Goal: Task Accomplishment & Management: Manage account settings

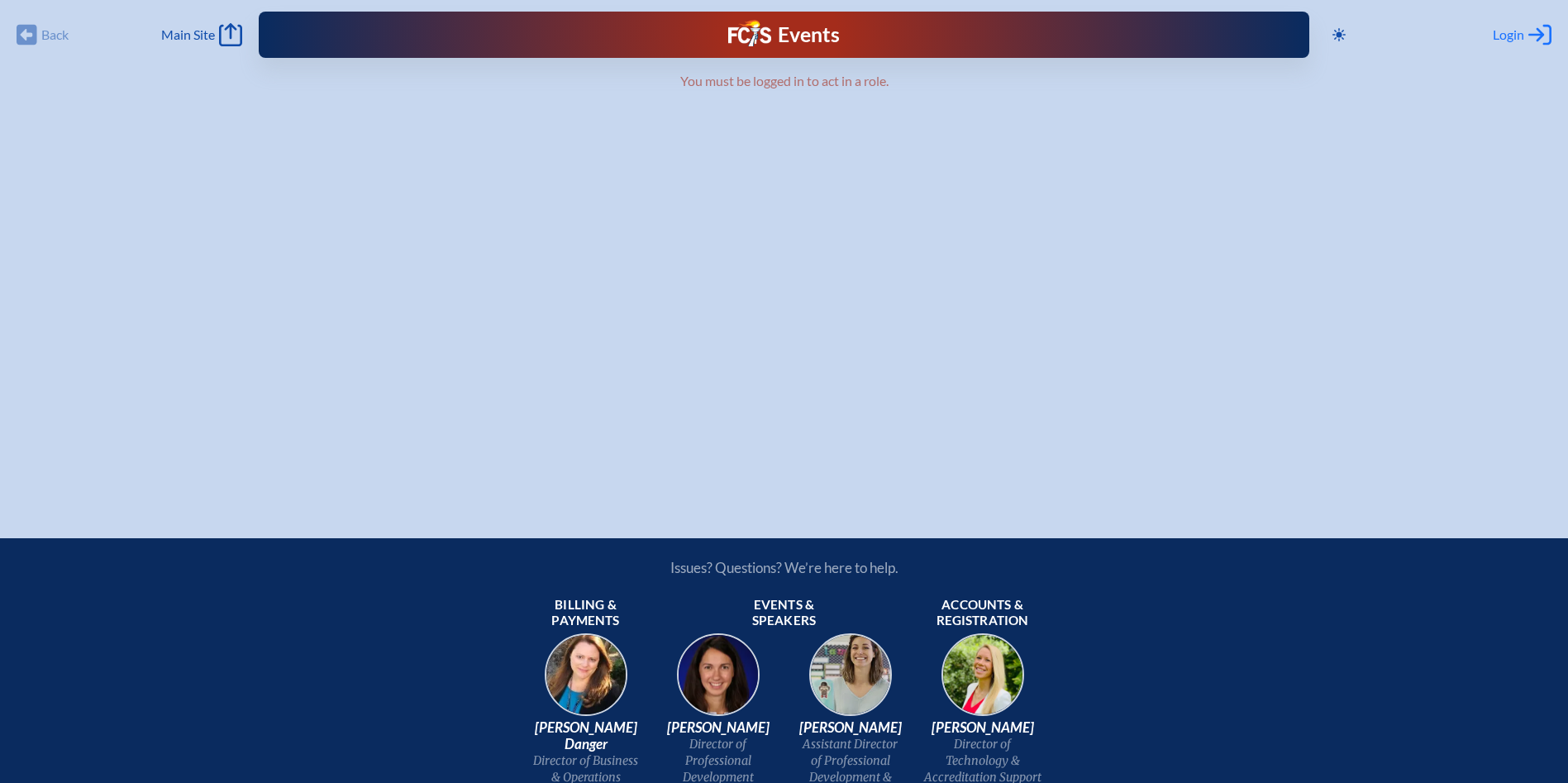
click at [1524, 30] on div "Login Log in or Create Account" at bounding box center [1522, 34] width 59 height 23
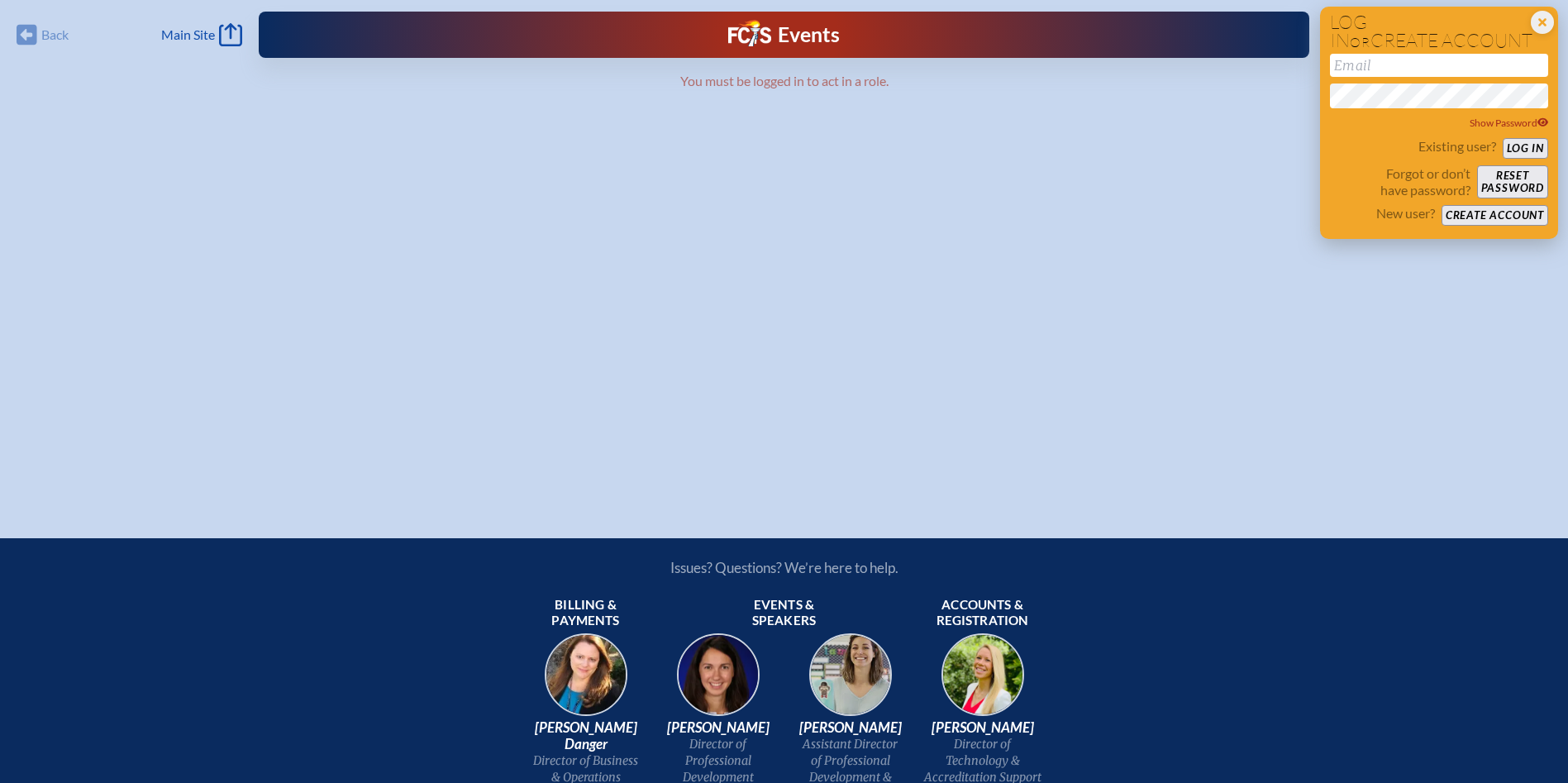
click at [1371, 63] on input "email" at bounding box center [1439, 65] width 218 height 23
type input "[EMAIL_ADDRESS][DOMAIN_NAME]"
click at [1502, 138] on button "Log in" at bounding box center [1525, 148] width 46 height 21
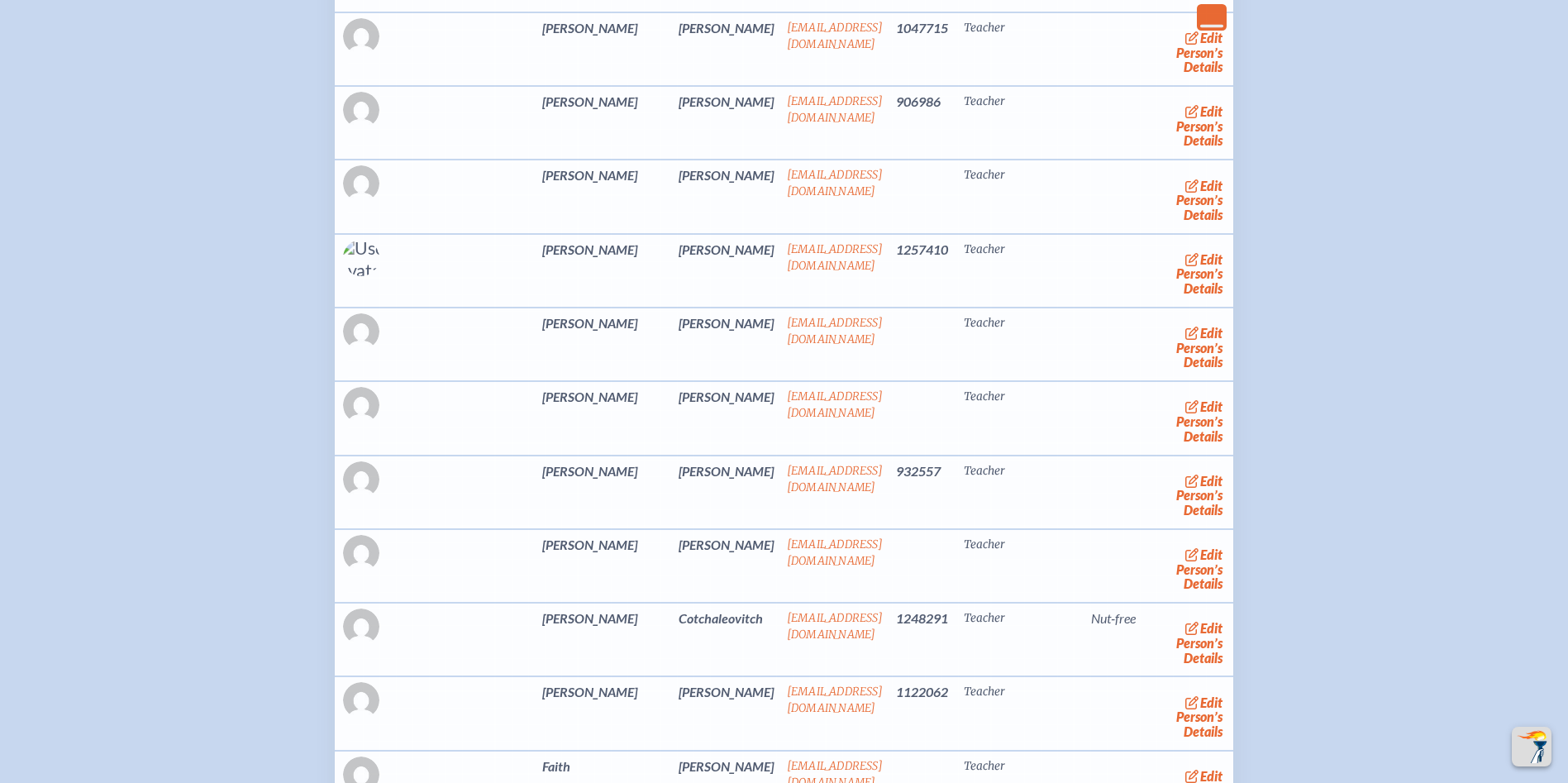
scroll to position [3225, 0]
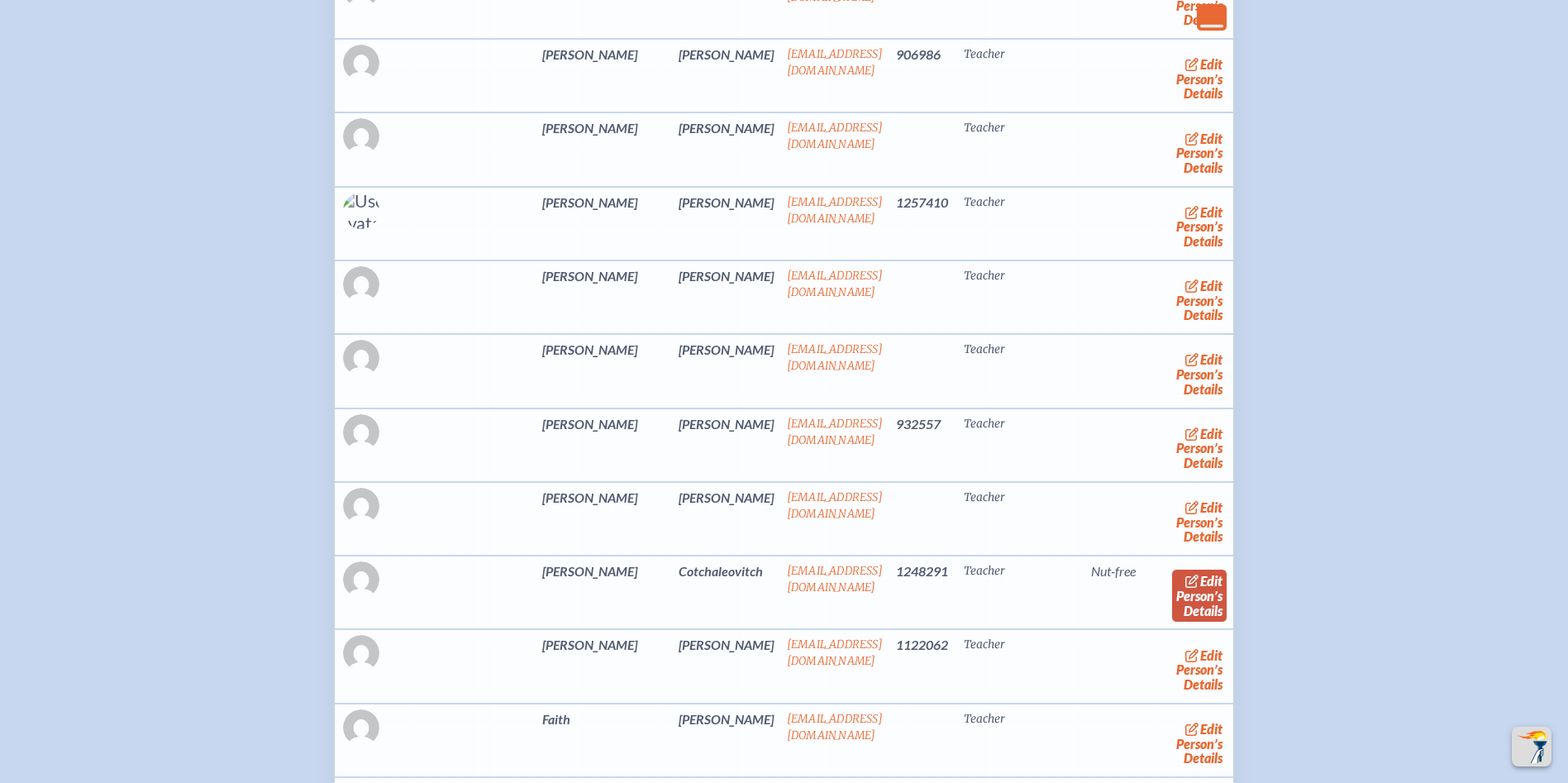
click at [1172, 622] on link "edit Person’s Details" at bounding box center [1200, 596] width 55 height 52
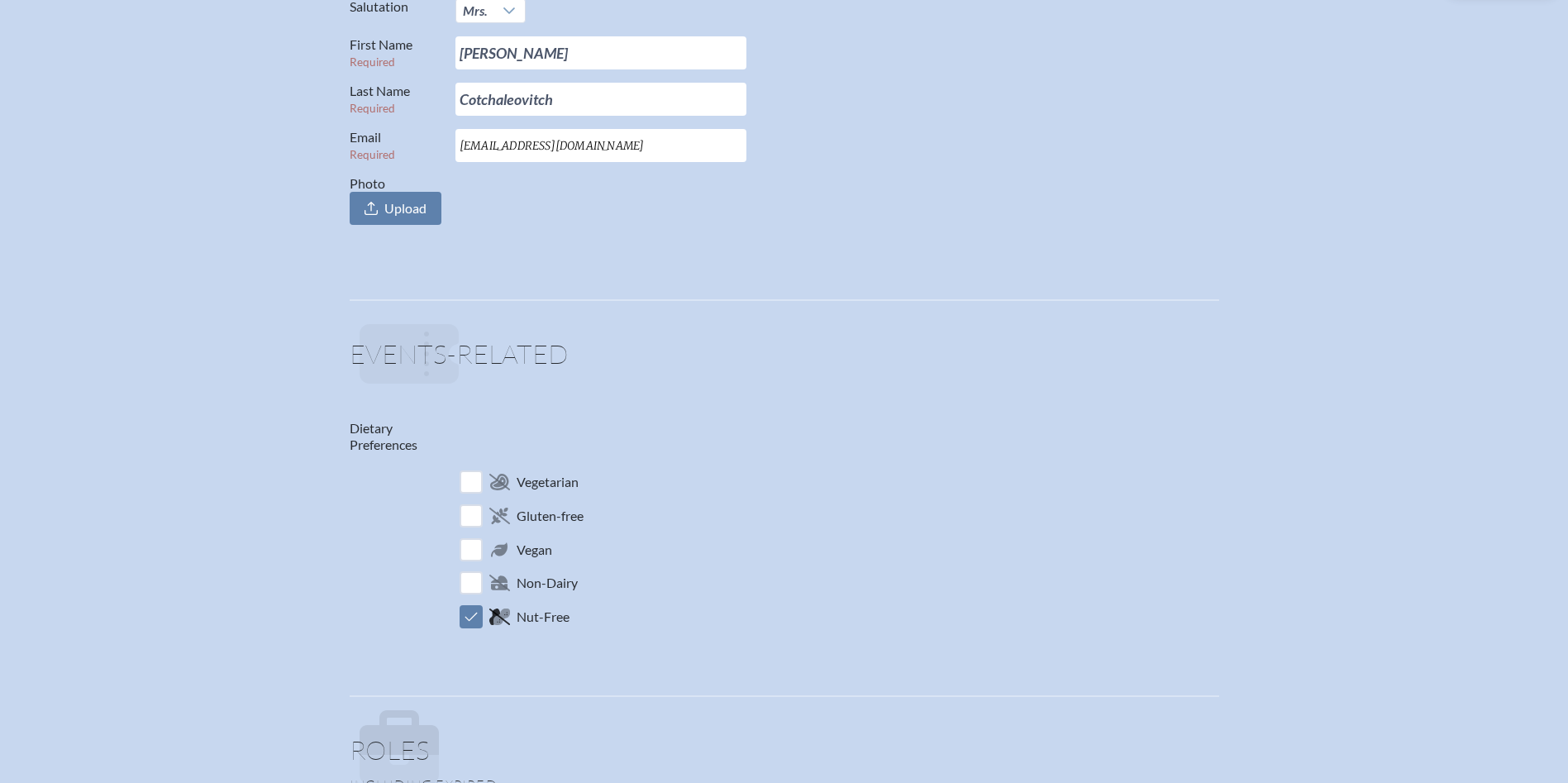
scroll to position [496, 0]
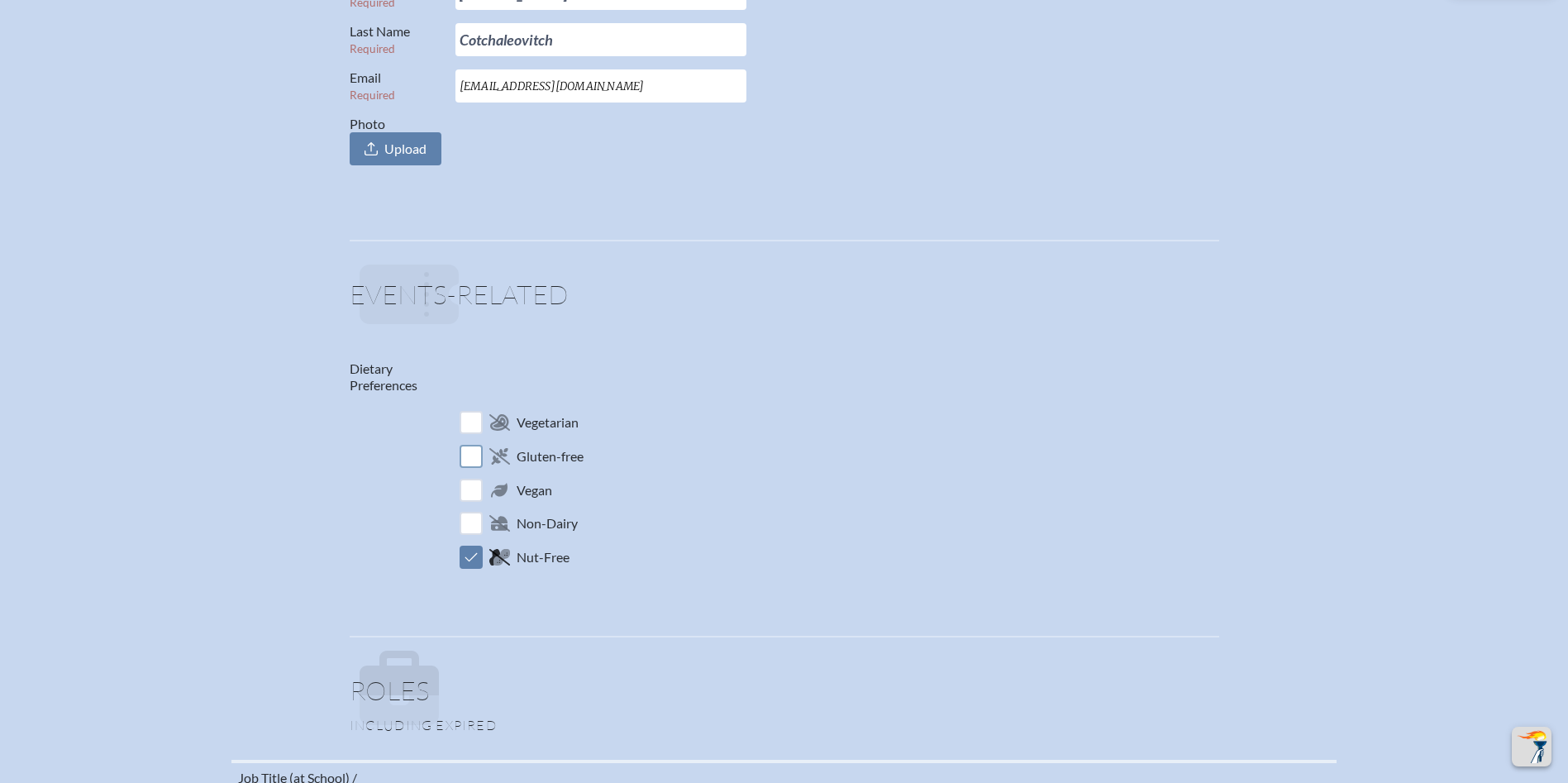
click at [474, 457] on input "checkbox" at bounding box center [471, 456] width 29 height 29
click at [474, 454] on input "checkbox" at bounding box center [471, 456] width 29 height 29
checkbox input "false"
drag, startPoint x: 463, startPoint y: 554, endPoint x: 470, endPoint y: 494, distance: 60.4
click at [464, 554] on input "checkbox" at bounding box center [471, 557] width 29 height 29
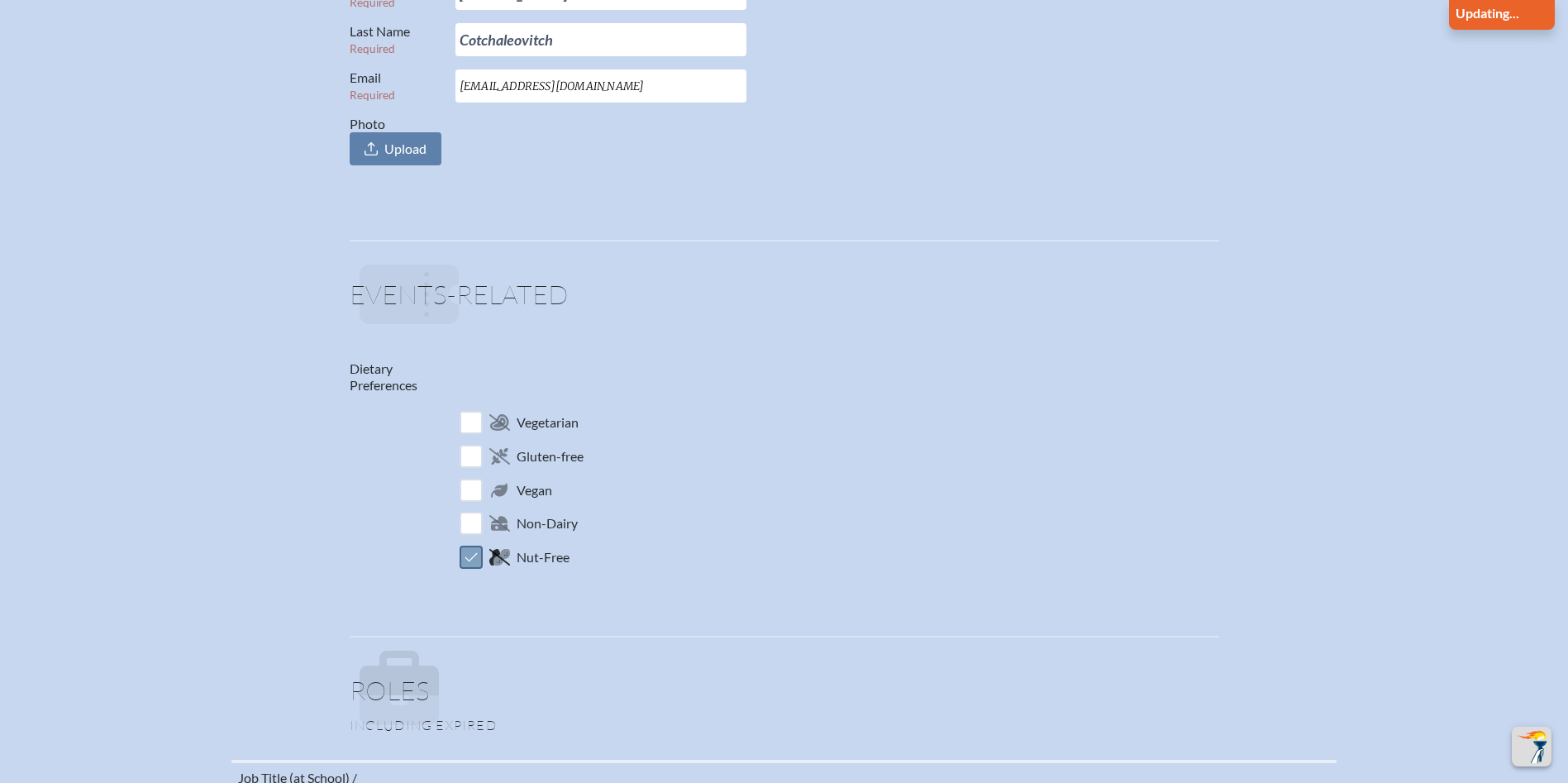
checkbox input "false"
click at [473, 448] on input "checkbox" at bounding box center [471, 456] width 29 height 29
checkbox input "true"
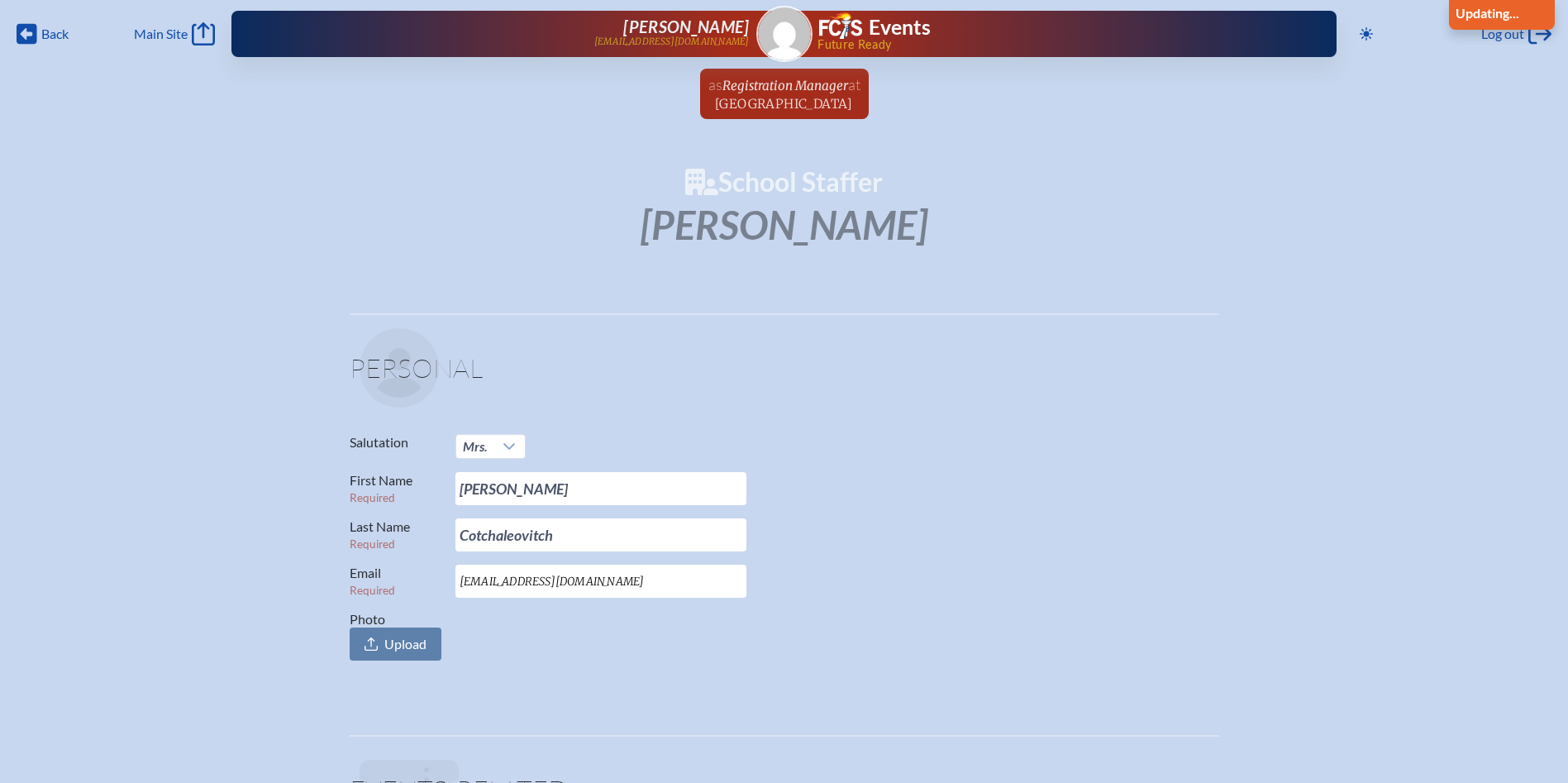
scroll to position [0, 0]
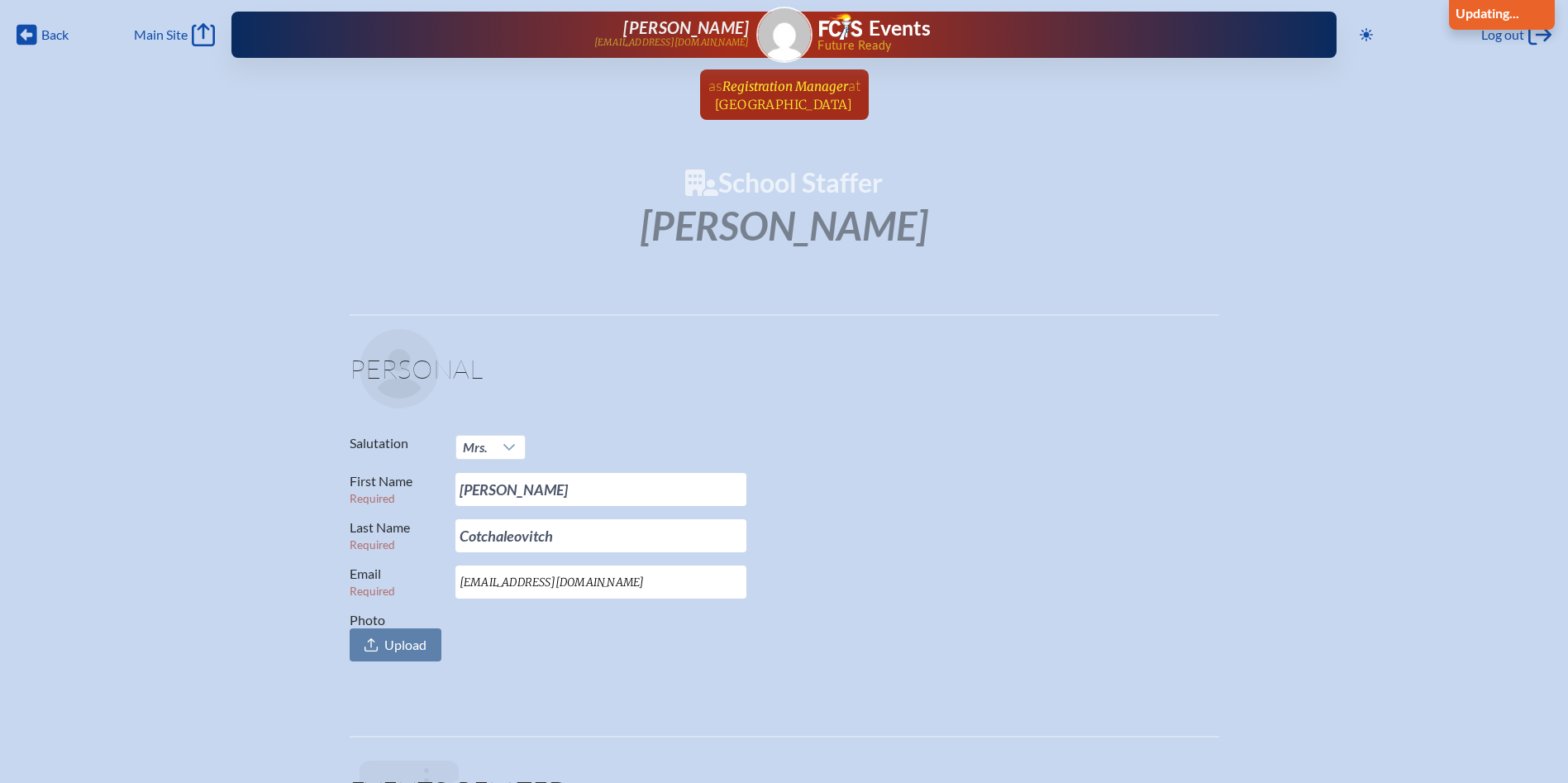
click at [731, 88] on span "Registration Manager" at bounding box center [785, 86] width 126 height 16
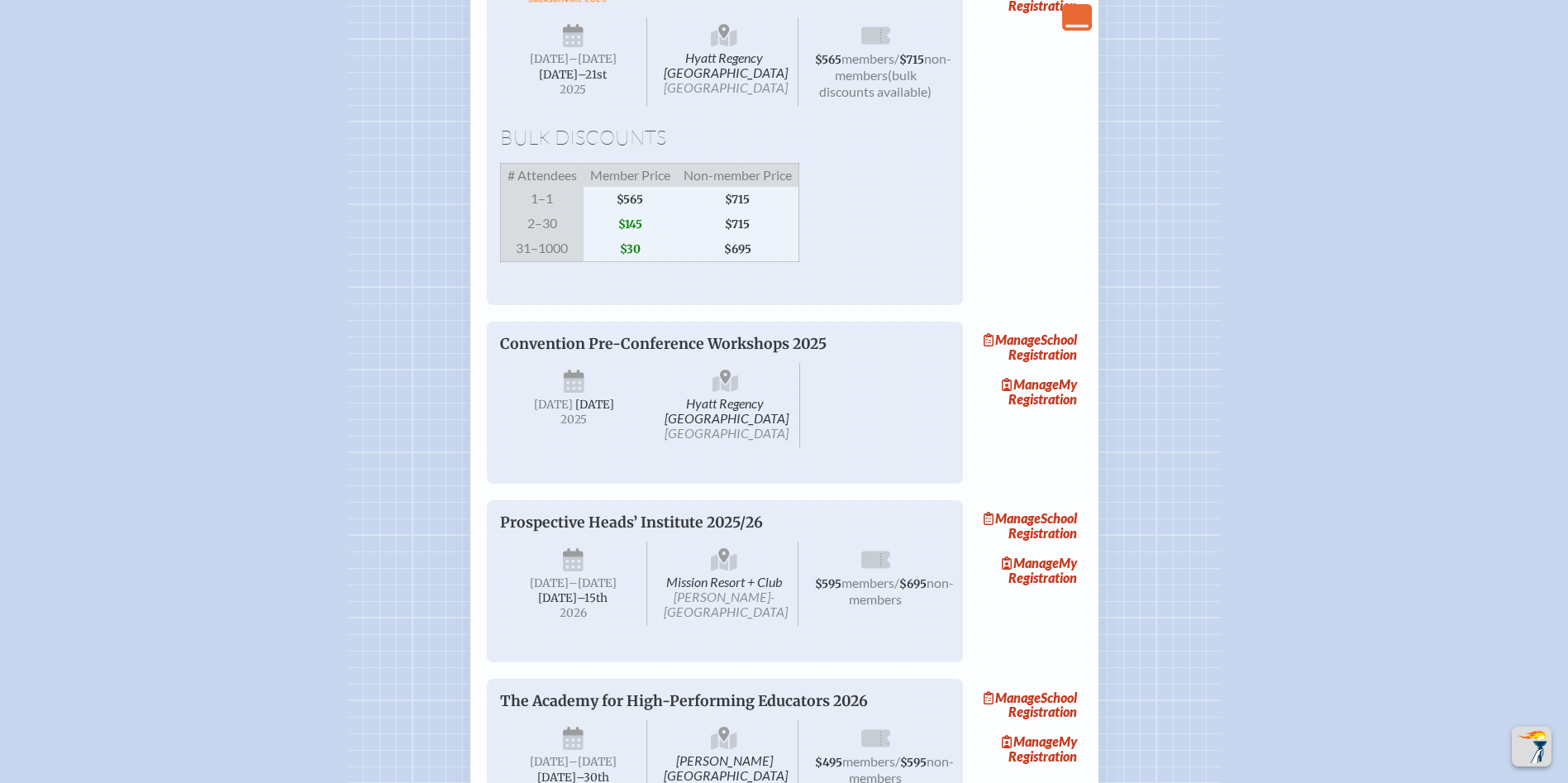
scroll to position [1240, 0]
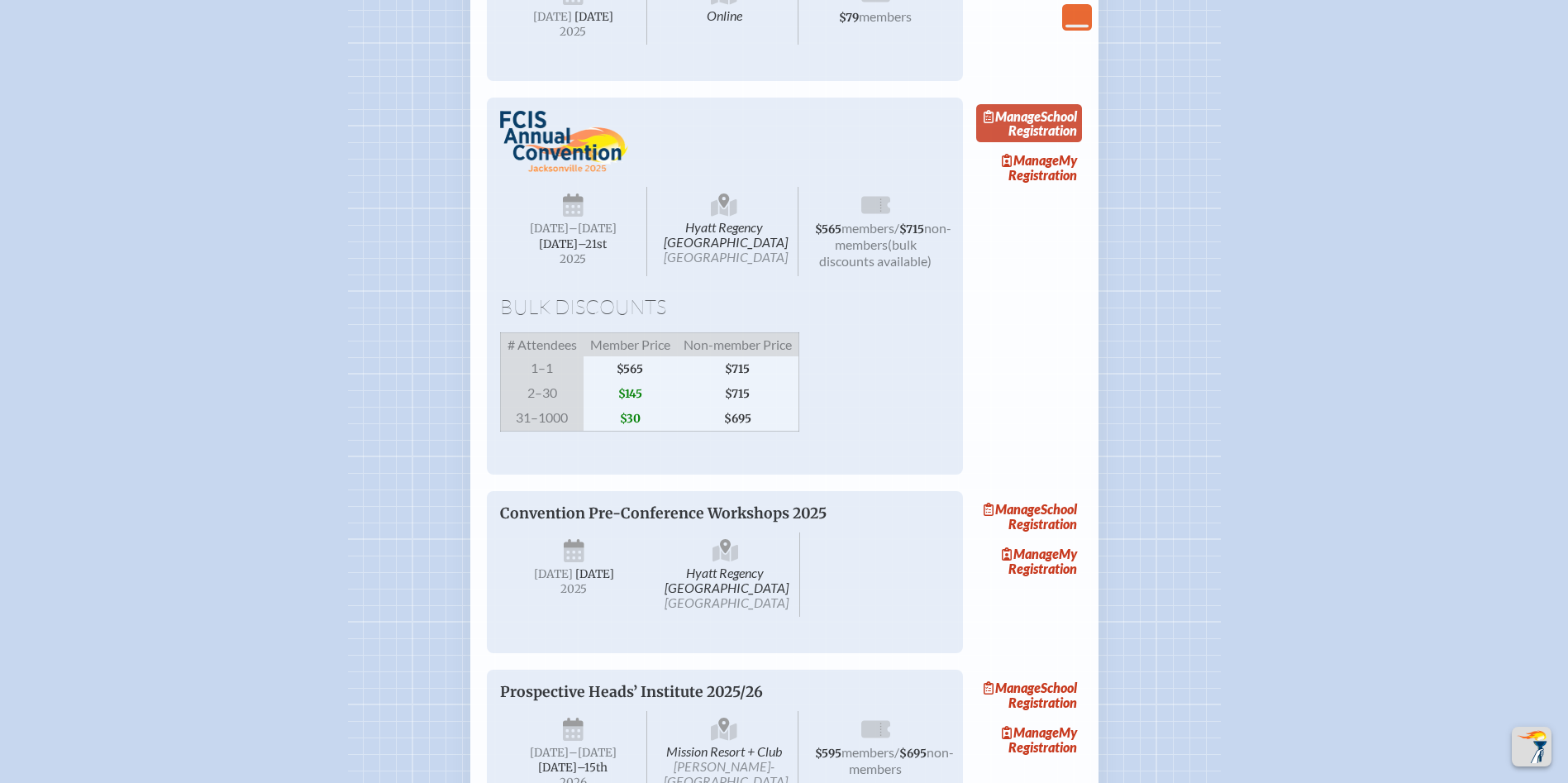
click at [1060, 142] on link "Manage School Registration" at bounding box center [1029, 123] width 106 height 38
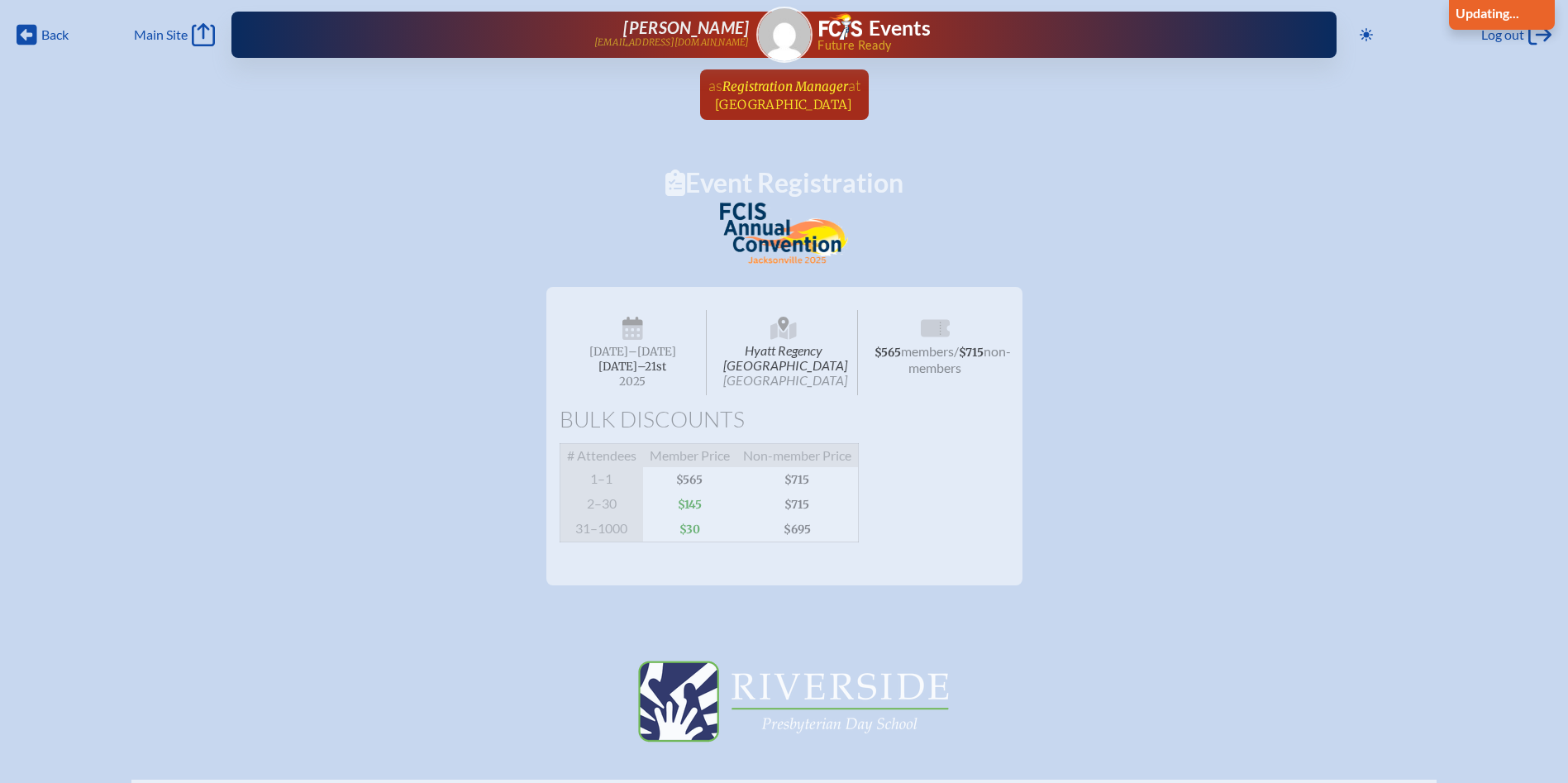
click at [733, 101] on span "[GEOGRAPHIC_DATA]" at bounding box center [784, 104] width 138 height 16
